Goal: Task Accomplishment & Management: Use online tool/utility

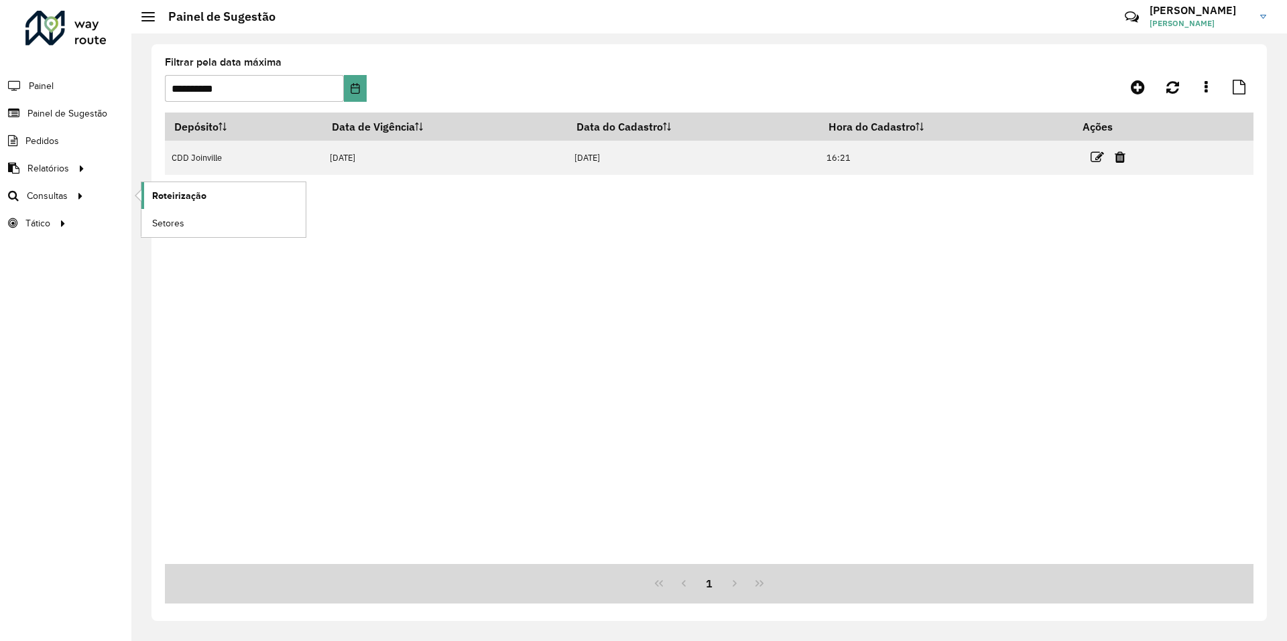
click at [182, 194] on span "Roteirização" at bounding box center [179, 196] width 54 height 14
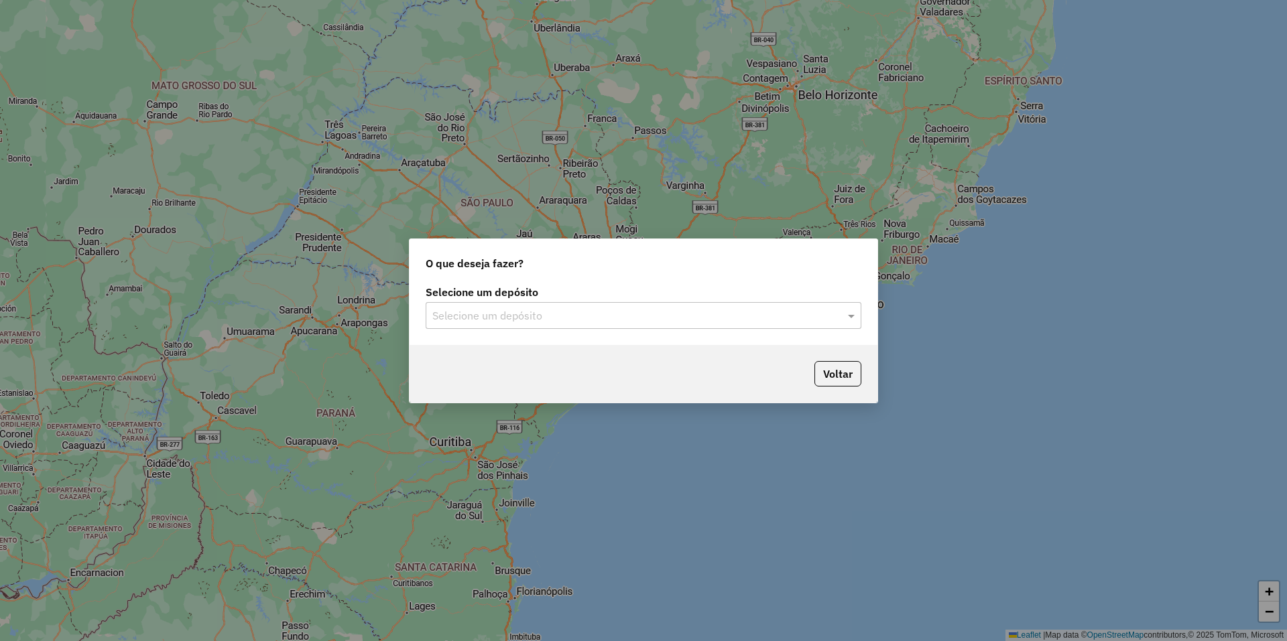
click at [592, 314] on input "text" at bounding box center [629, 316] width 395 height 16
click at [561, 359] on div "CDD Joinville" at bounding box center [643, 354] width 434 height 23
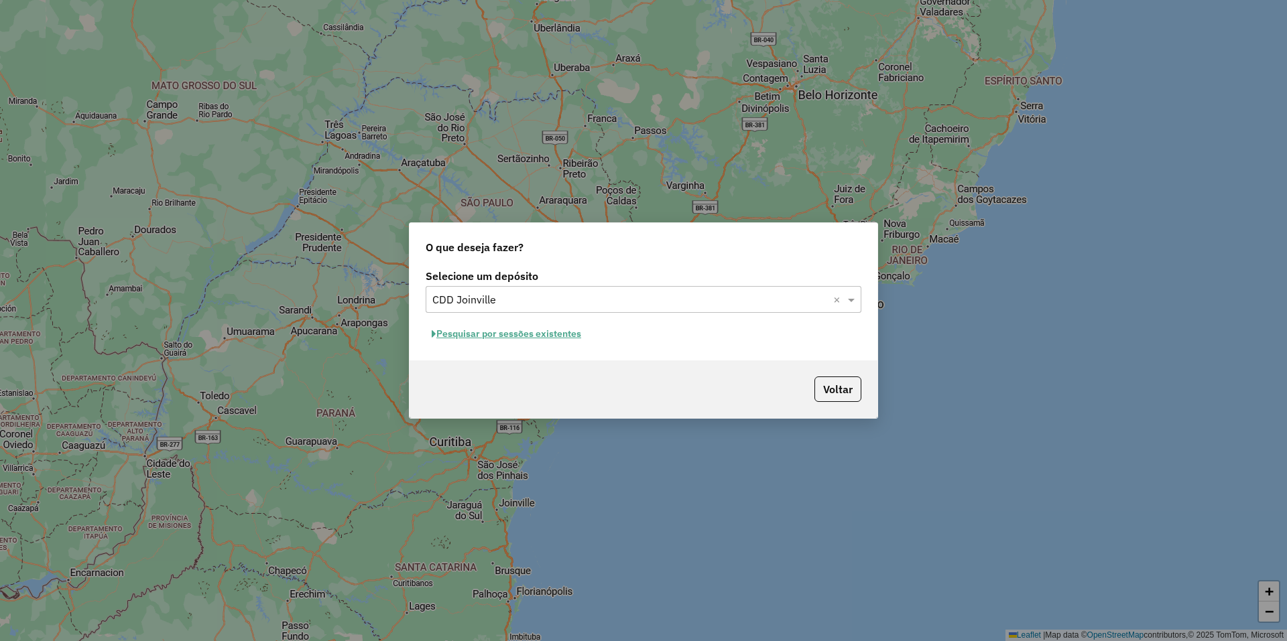
click at [579, 330] on button "Pesquisar por sessões existentes" at bounding box center [507, 334] width 162 height 21
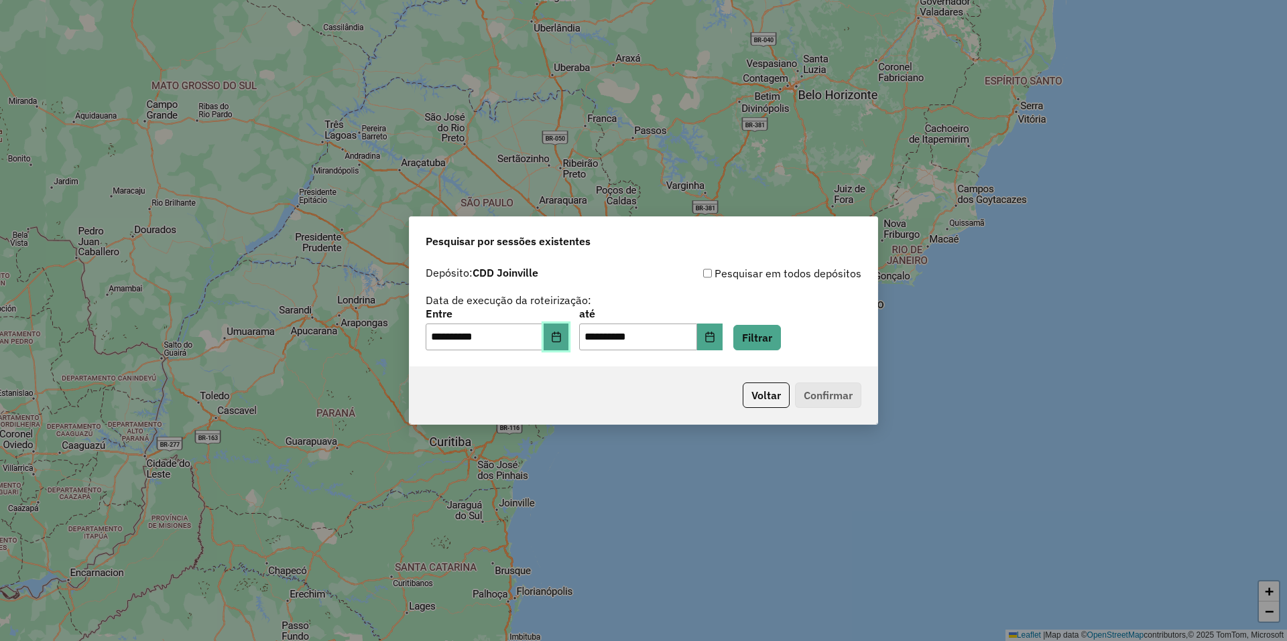
click at [569, 340] on button "Choose Date" at bounding box center [556, 337] width 25 height 27
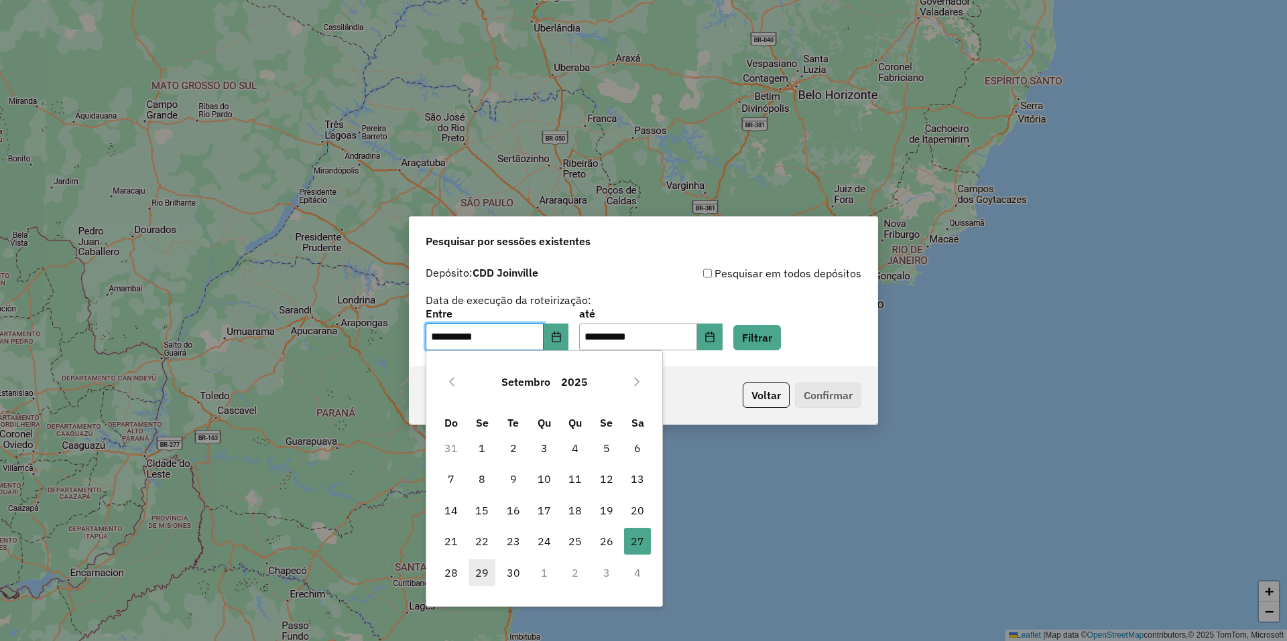
click at [483, 570] on span "29" at bounding box center [482, 573] width 27 height 27
type input "**********"
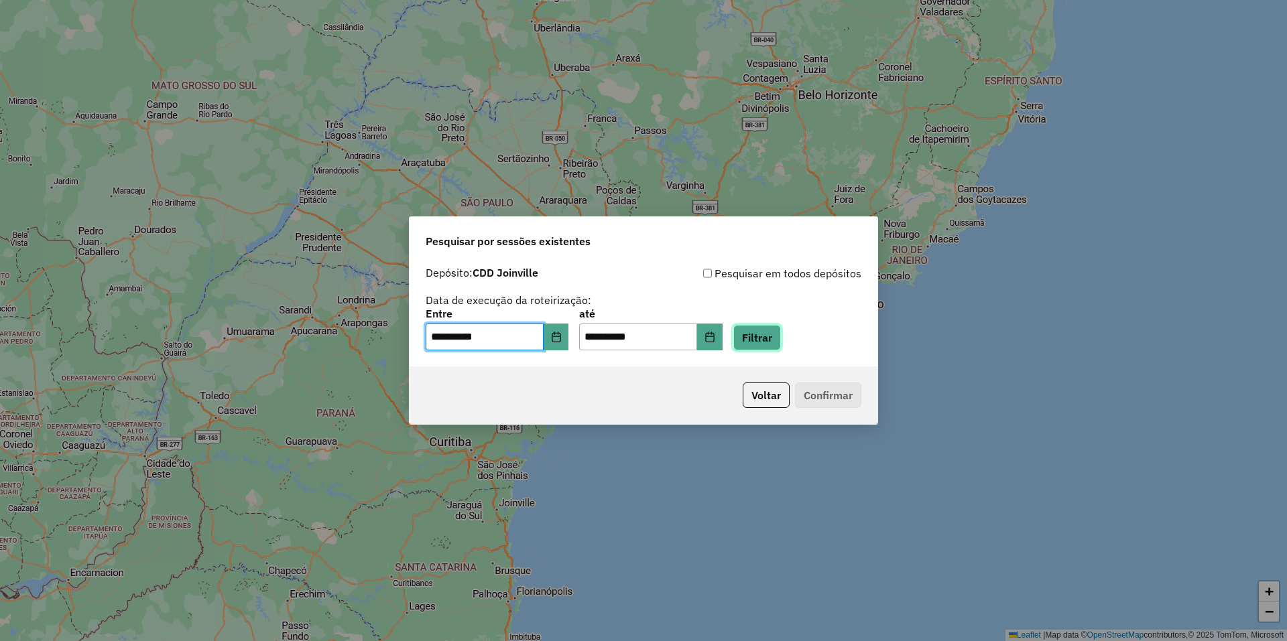
click at [781, 344] on button "Filtrar" at bounding box center [757, 337] width 48 height 25
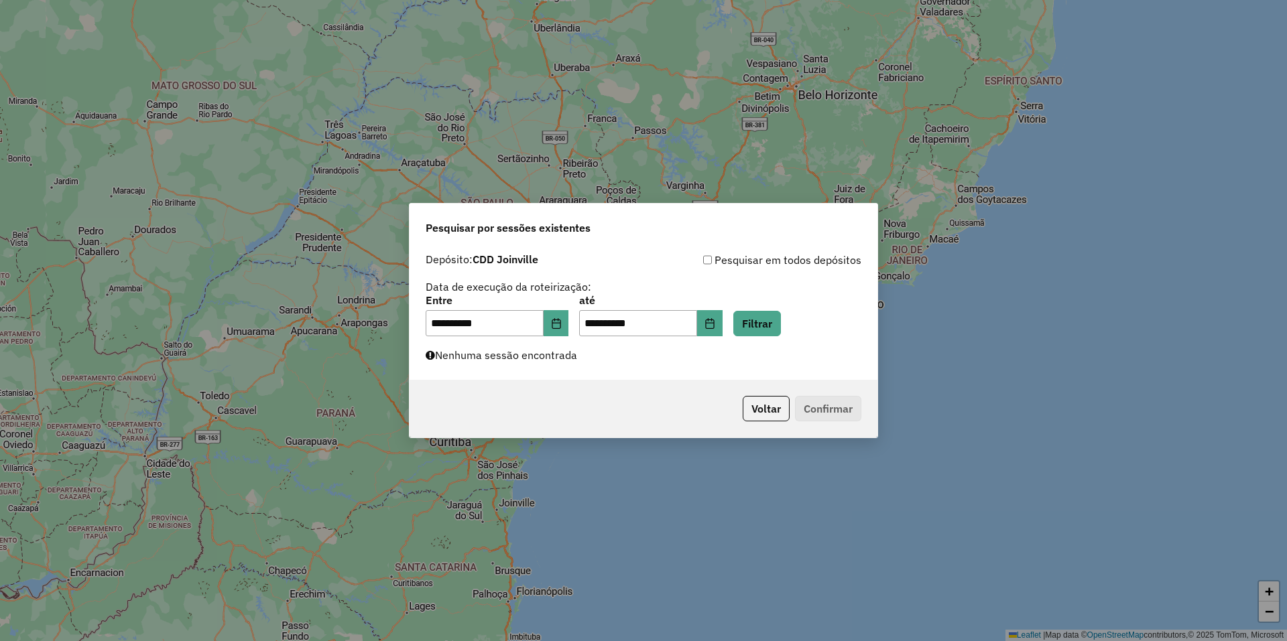
click at [743, 362] on div "**********" at bounding box center [644, 314] width 468 height 134
click at [781, 328] on button "Filtrar" at bounding box center [757, 323] width 48 height 25
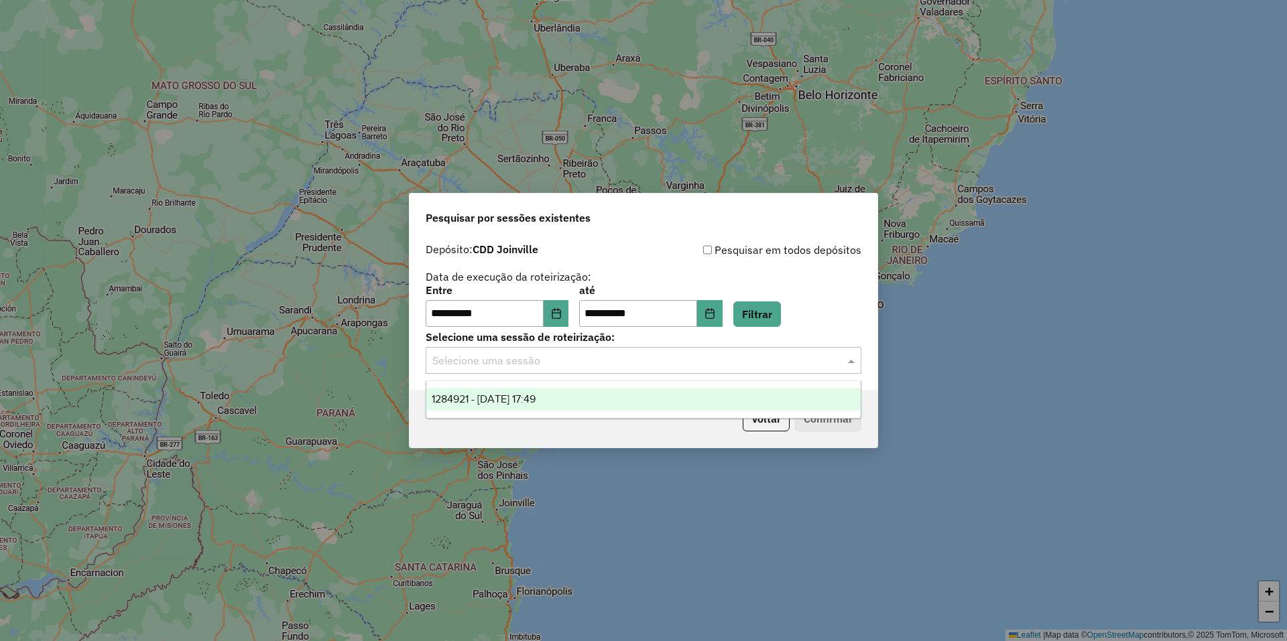
click at [747, 358] on input "text" at bounding box center [629, 361] width 395 height 16
click at [623, 396] on div "1284921 - 29/09/2025 17:49" at bounding box center [643, 399] width 434 height 23
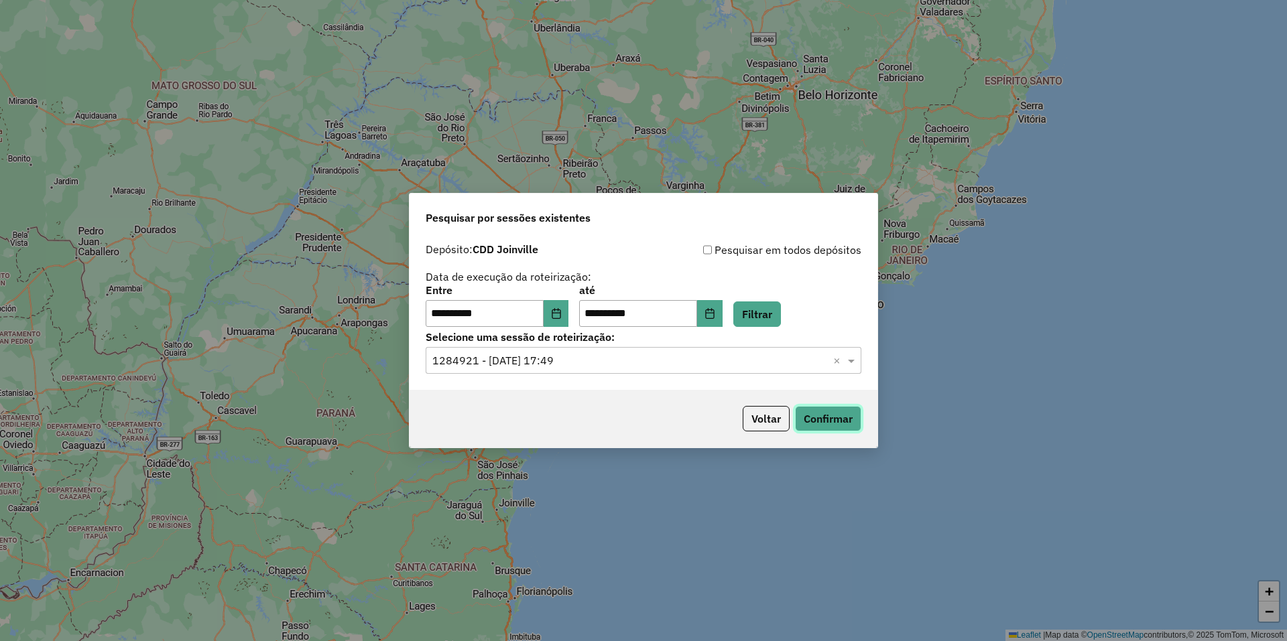
click at [845, 423] on button "Confirmar" at bounding box center [828, 418] width 66 height 25
